Goal: Information Seeking & Learning: Learn about a topic

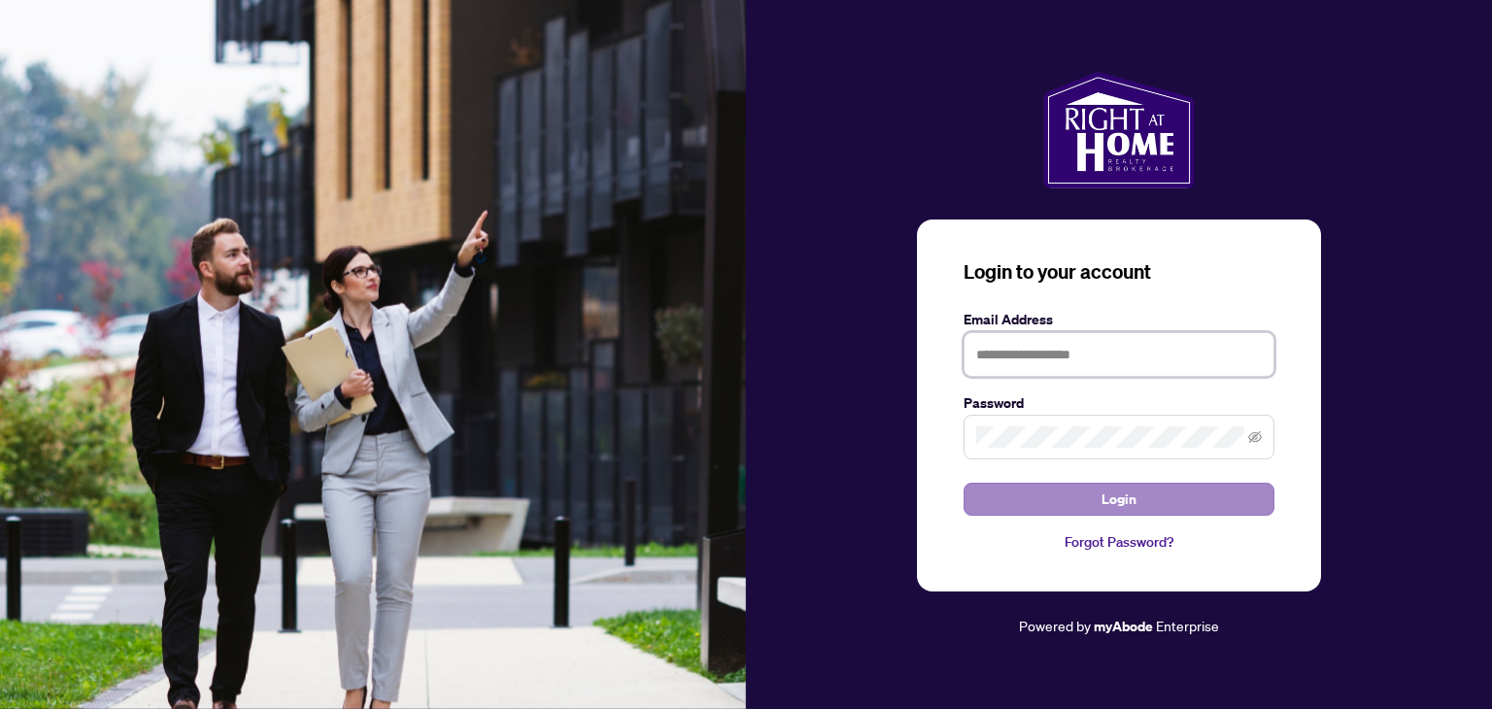
type input "**********"
click at [1062, 503] on button "Login" at bounding box center [1118, 499] width 311 height 33
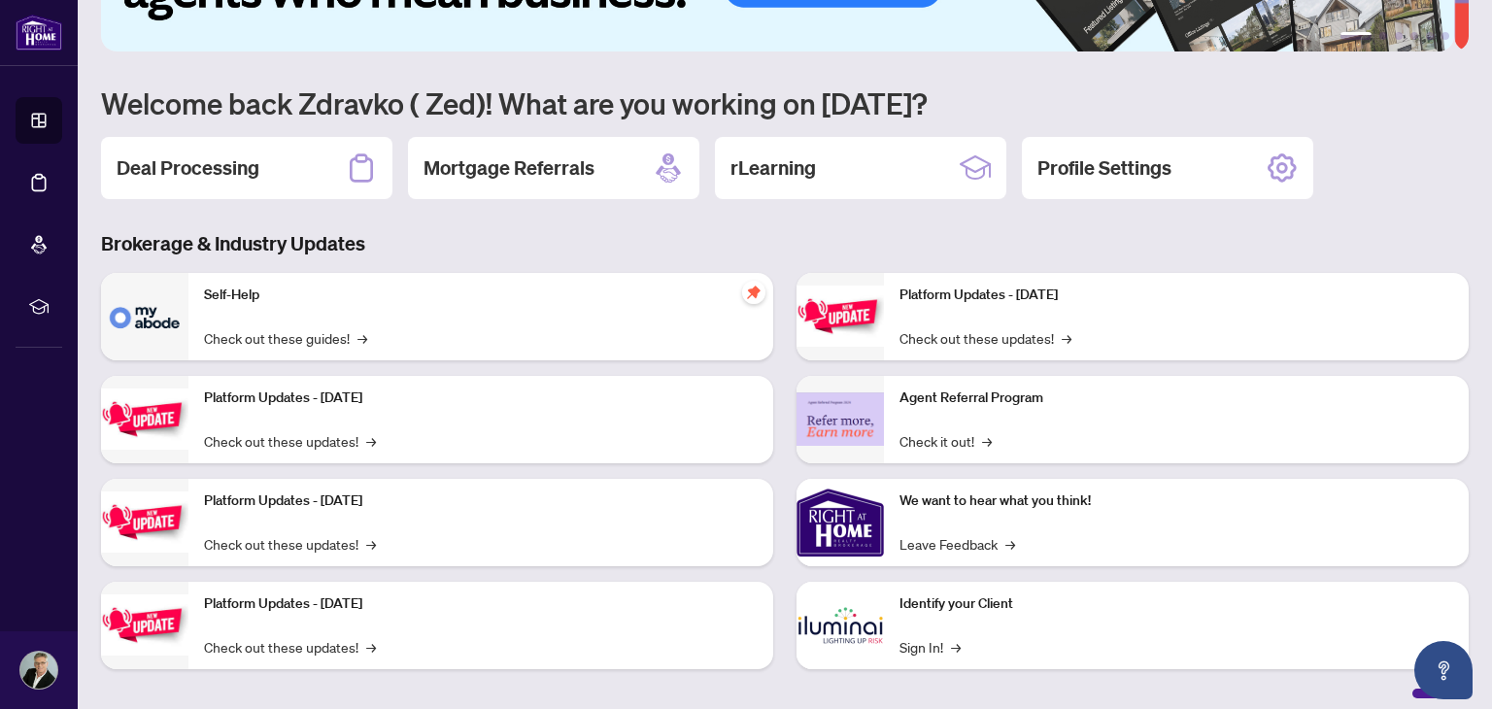
scroll to position [130, 0]
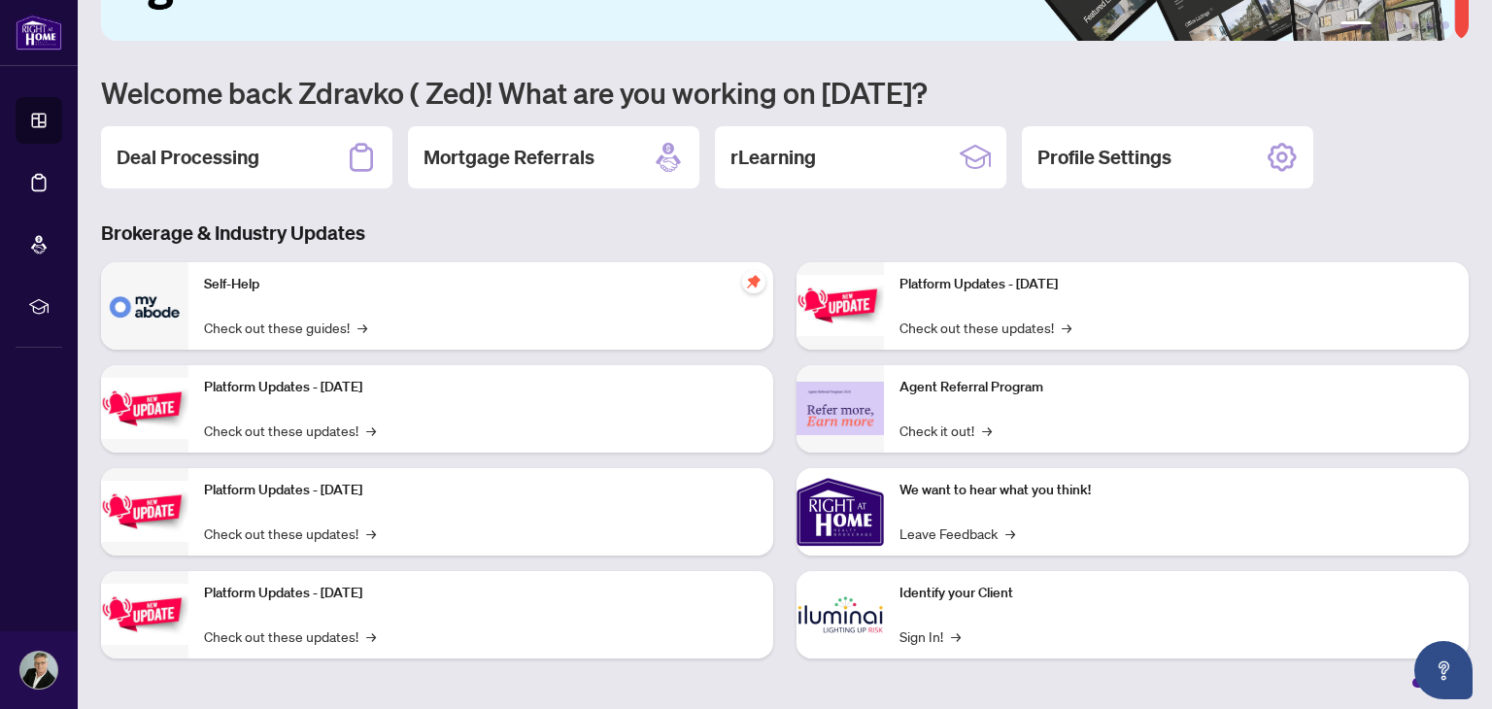
click at [294, 312] on div "Self-Help Check out these guides! →" at bounding box center [480, 305] width 585 height 87
click at [285, 321] on link "Check out these guides! →" at bounding box center [285, 327] width 163 height 21
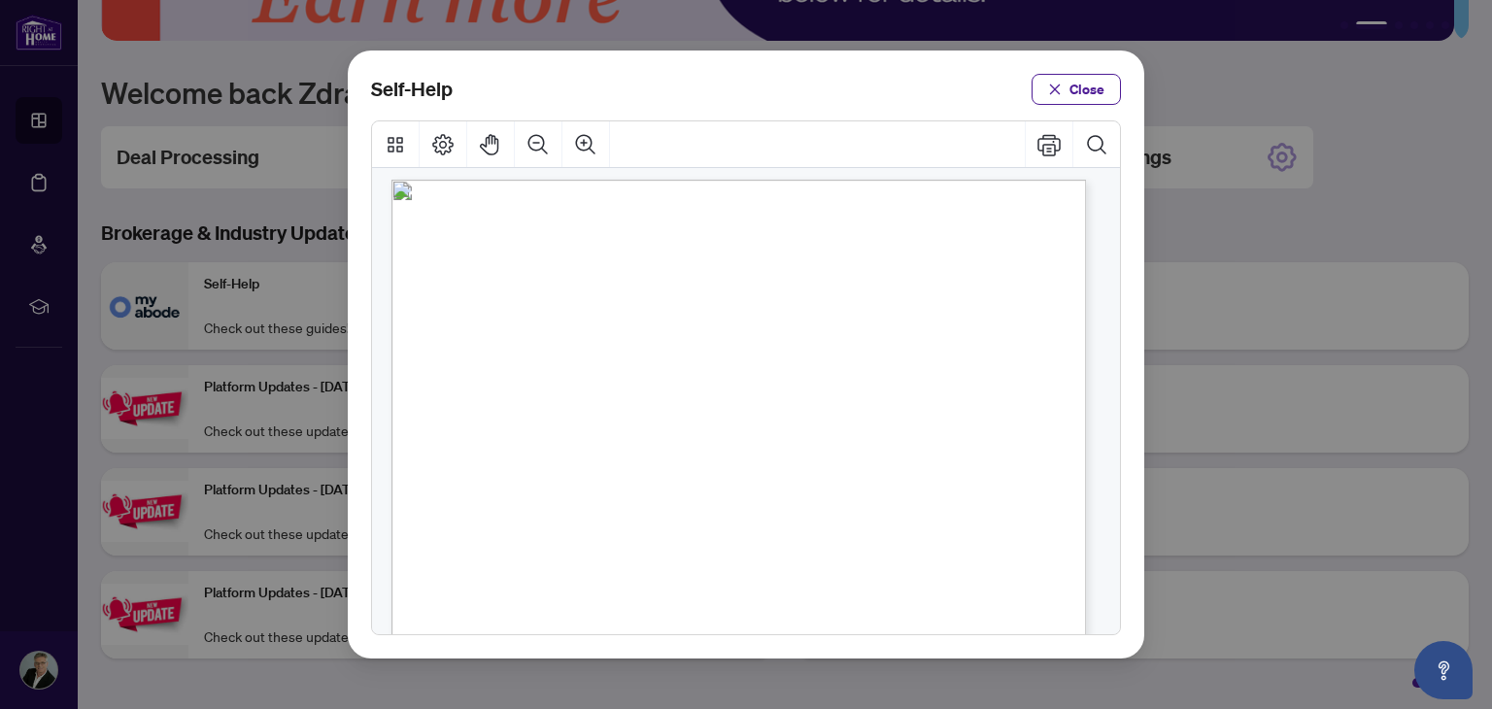
scroll to position [0, 0]
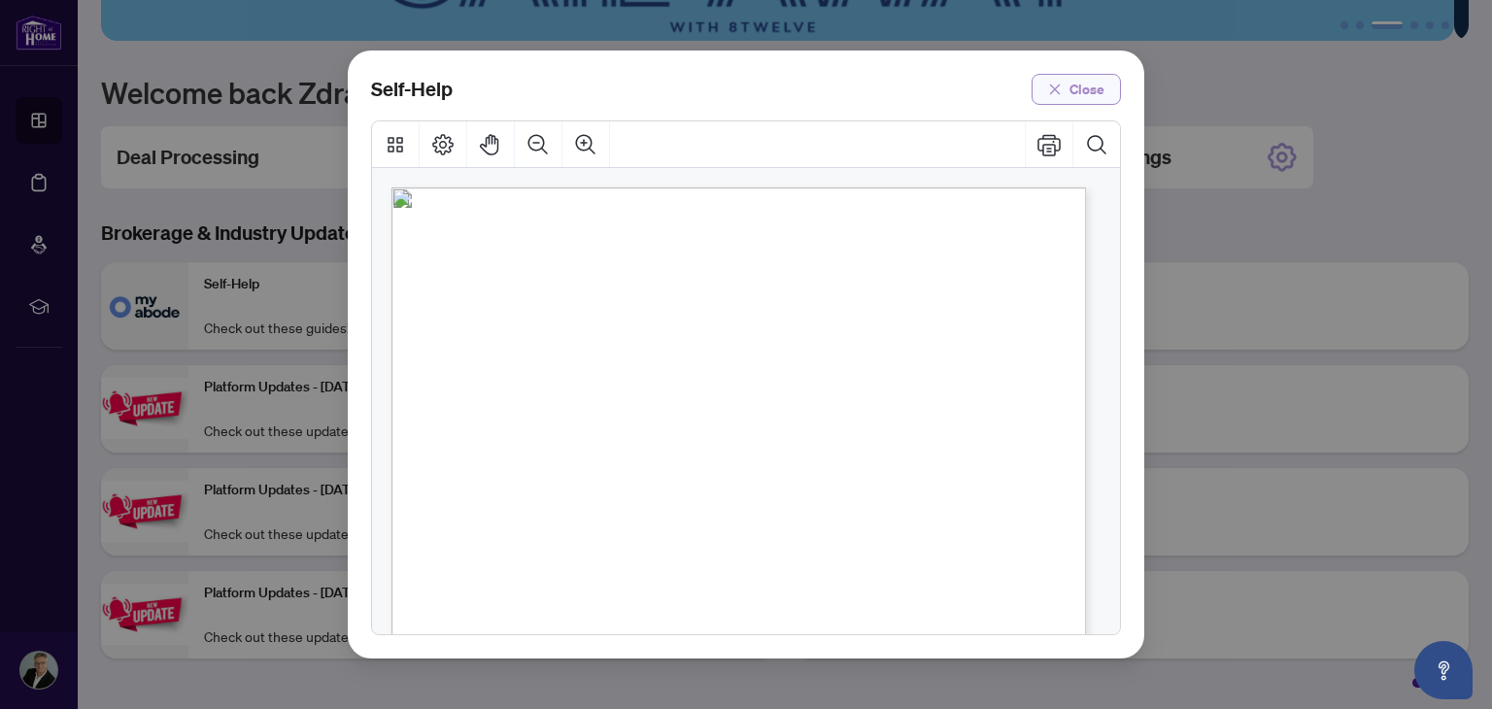
click at [1066, 79] on button "Close" at bounding box center [1075, 89] width 89 height 31
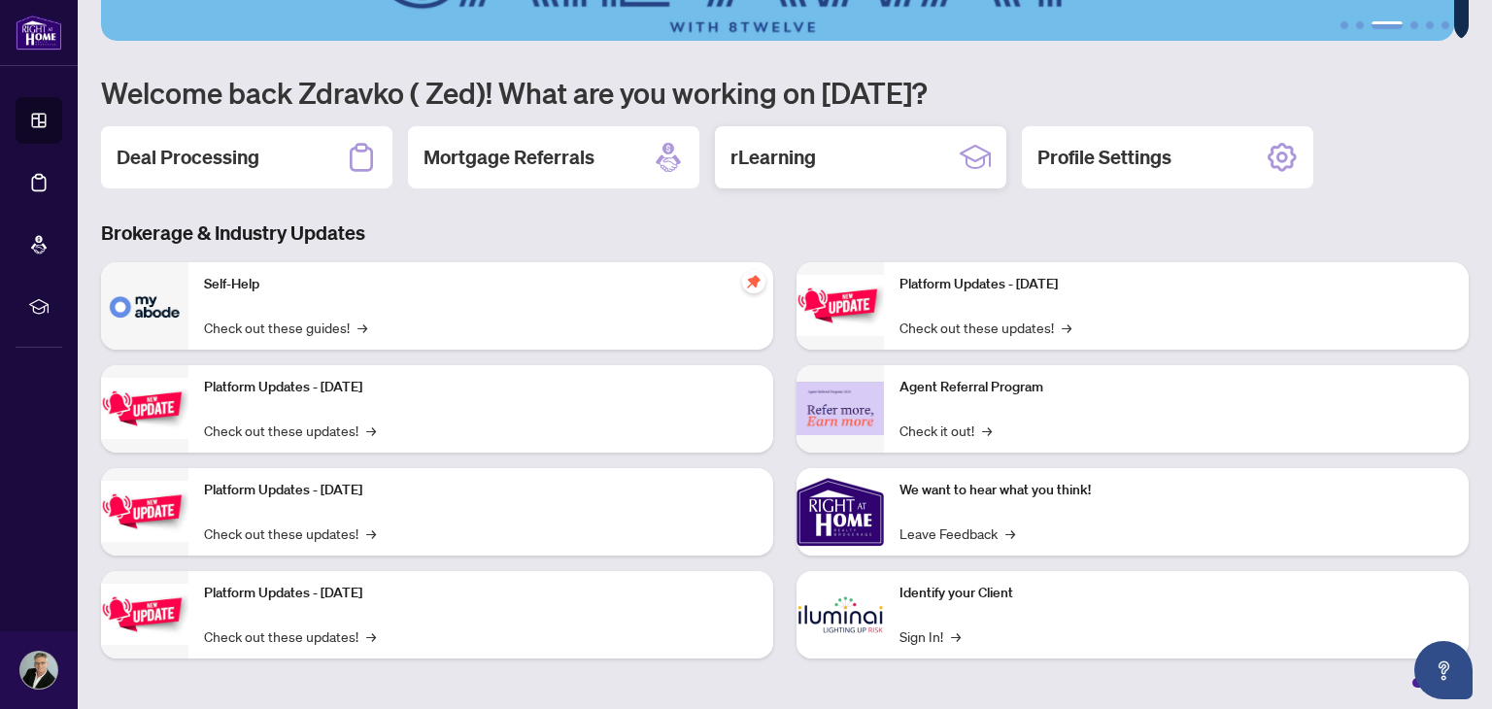
click at [786, 153] on h2 "rLearning" at bounding box center [772, 157] width 85 height 27
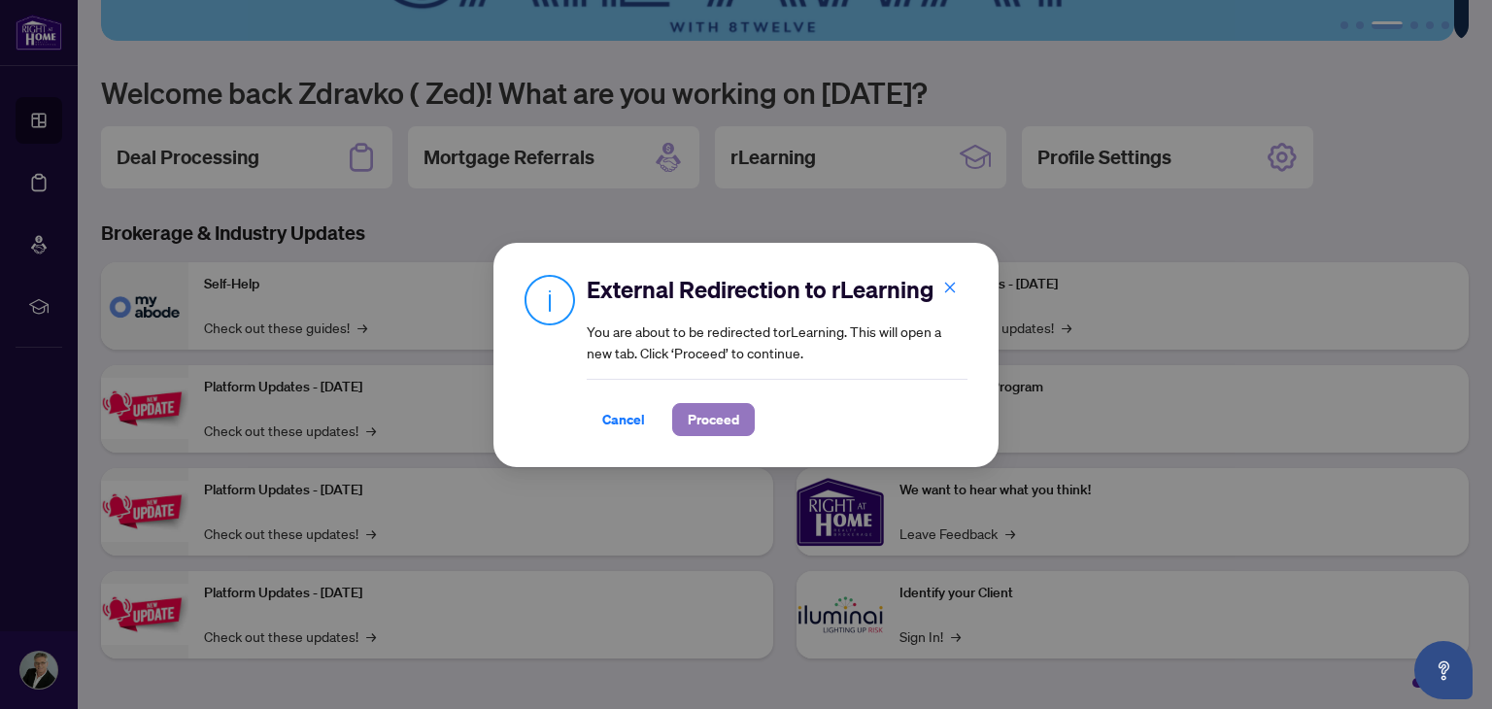
click at [721, 422] on span "Proceed" at bounding box center [712, 419] width 51 height 31
